Goal: Information Seeking & Learning: Learn about a topic

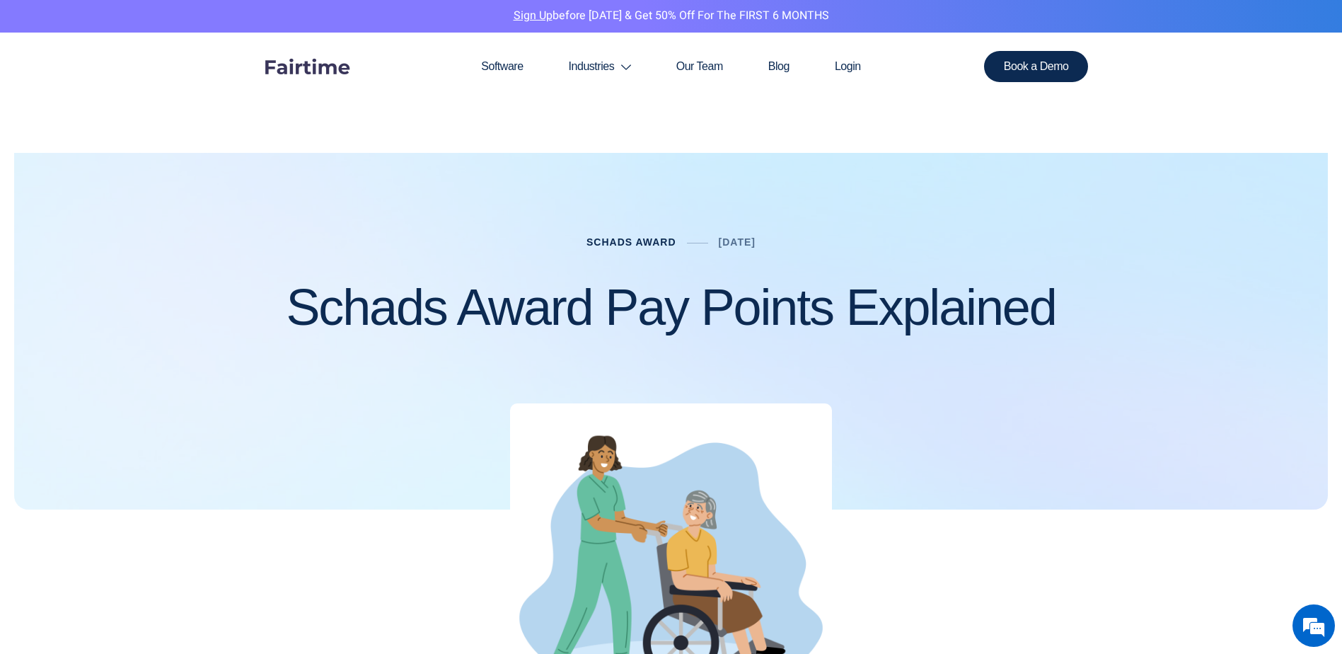
click at [638, 243] on link "Schads Award" at bounding box center [631, 241] width 90 height 11
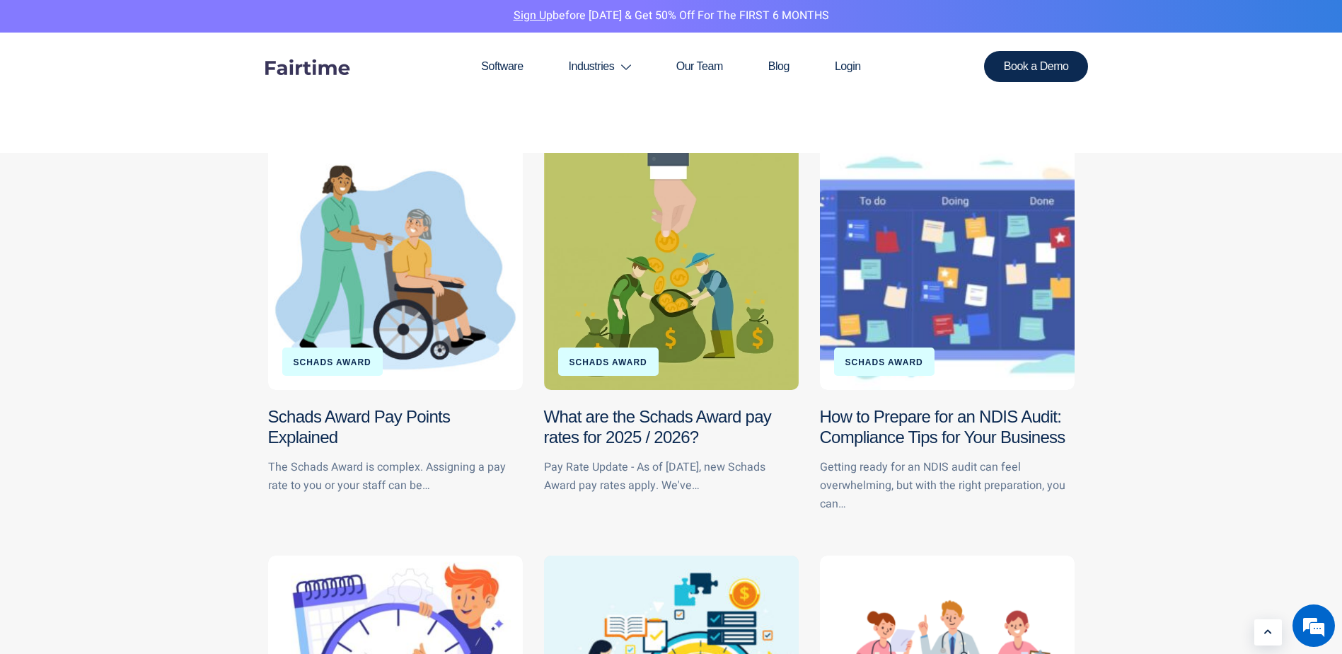
scroll to position [212, 0]
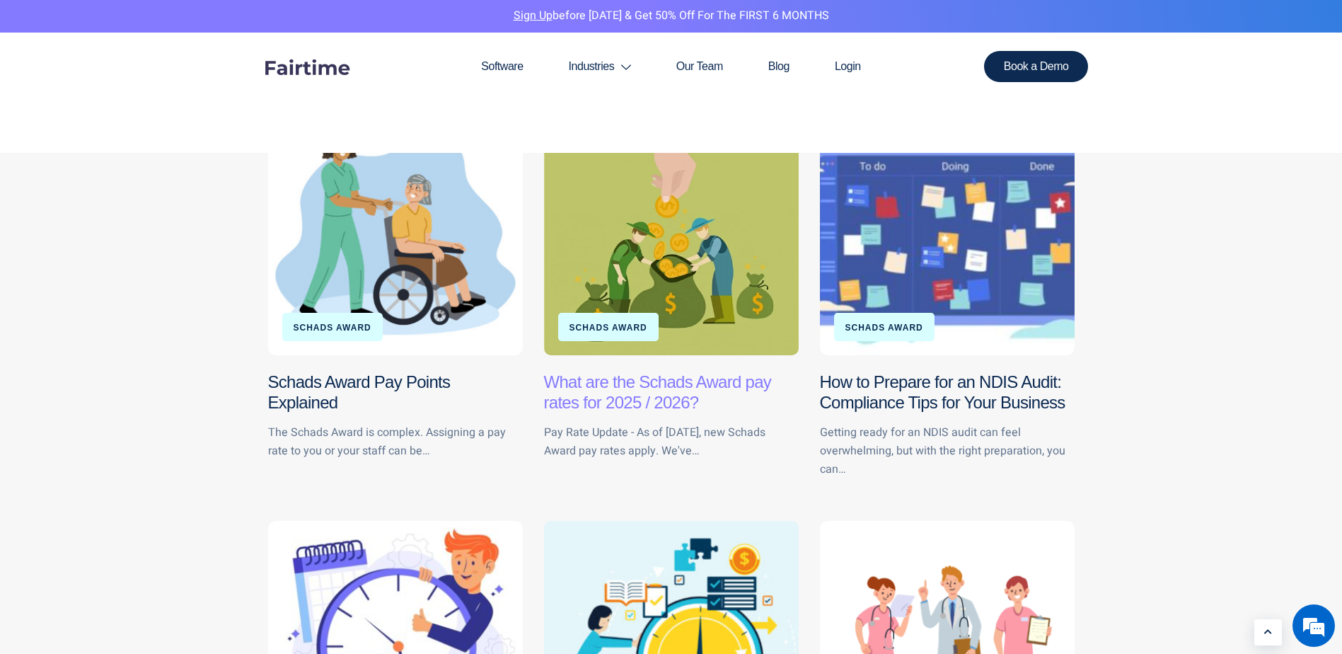
click at [648, 393] on link "What are the Schads Award pay rates for 2025 / 2026?" at bounding box center [658, 392] width 228 height 40
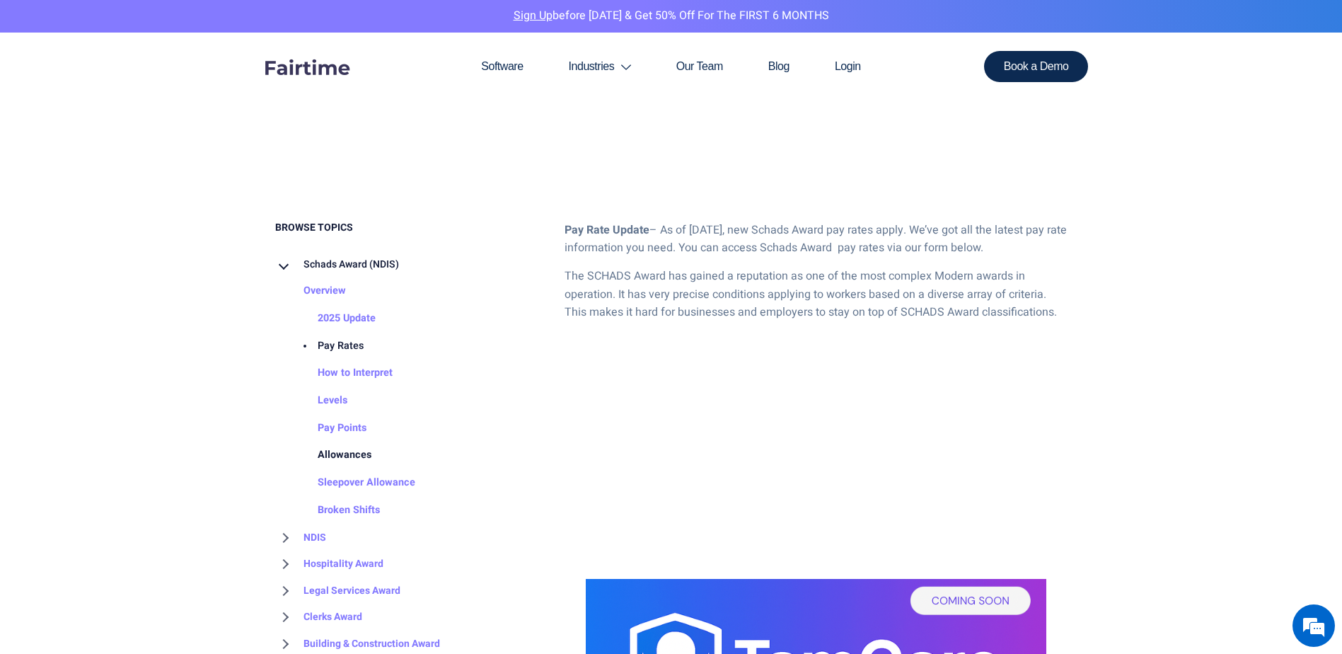
click at [354, 451] on link "Allowances" at bounding box center [330, 455] width 82 height 28
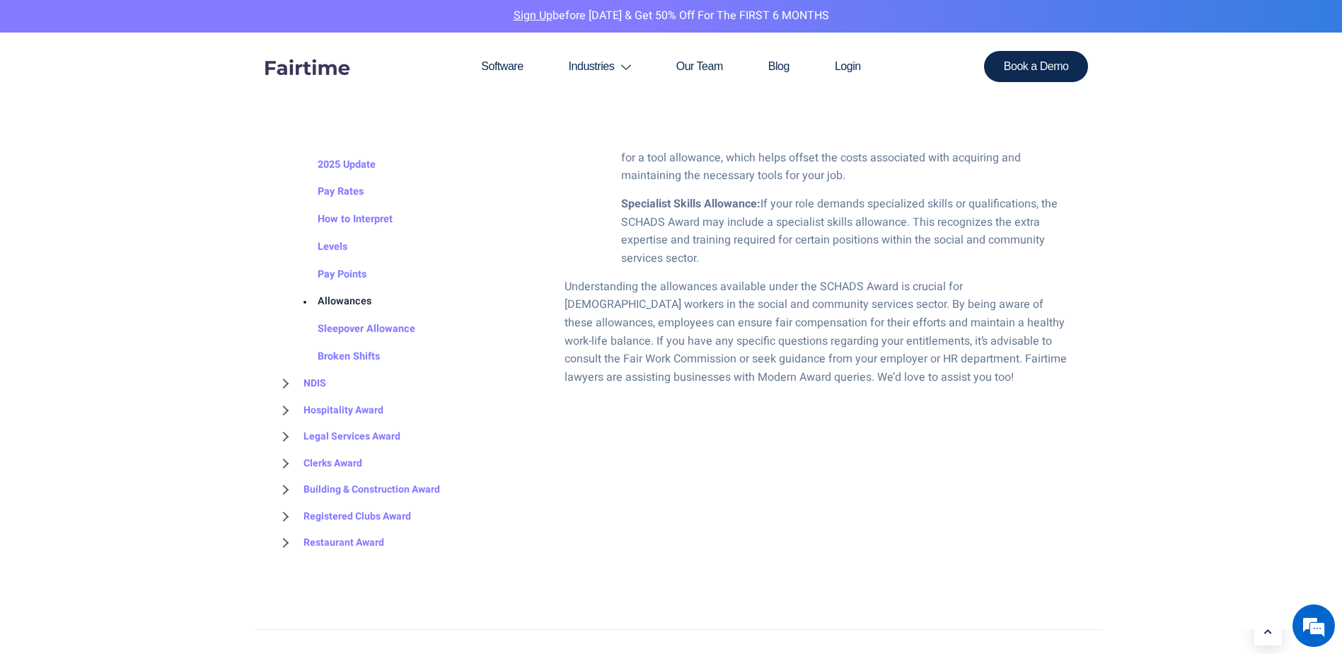
scroll to position [1556, 0]
